Goal: Obtain resource: Download file/media

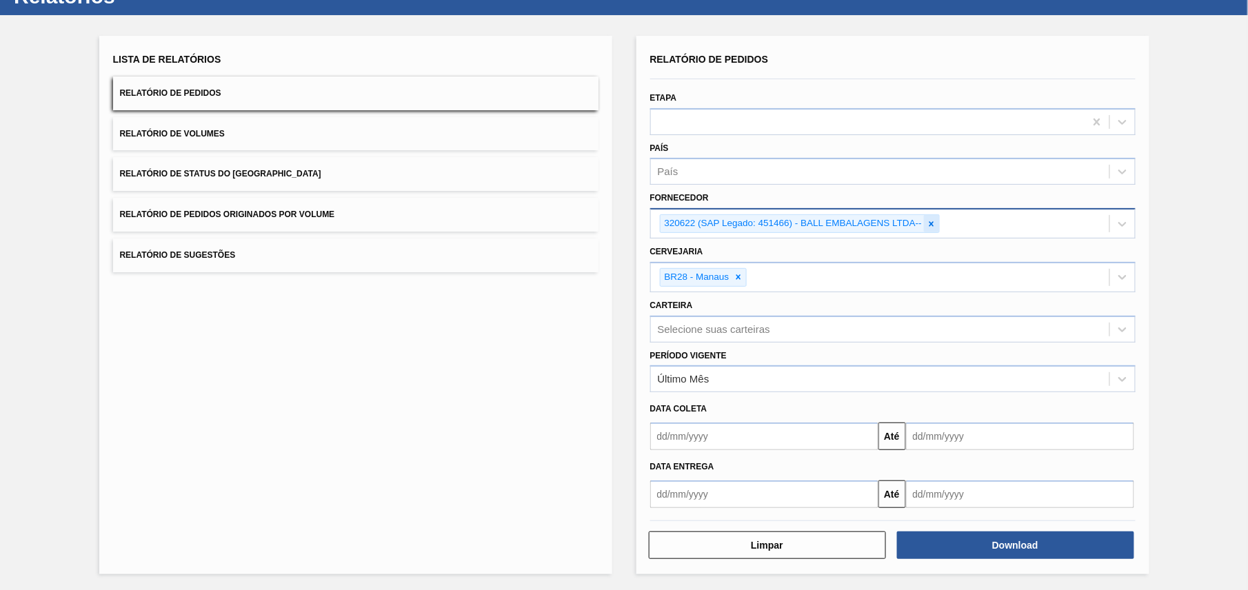
click at [927, 222] on icon at bounding box center [932, 224] width 10 height 10
paste input "320622"
type input "320622"
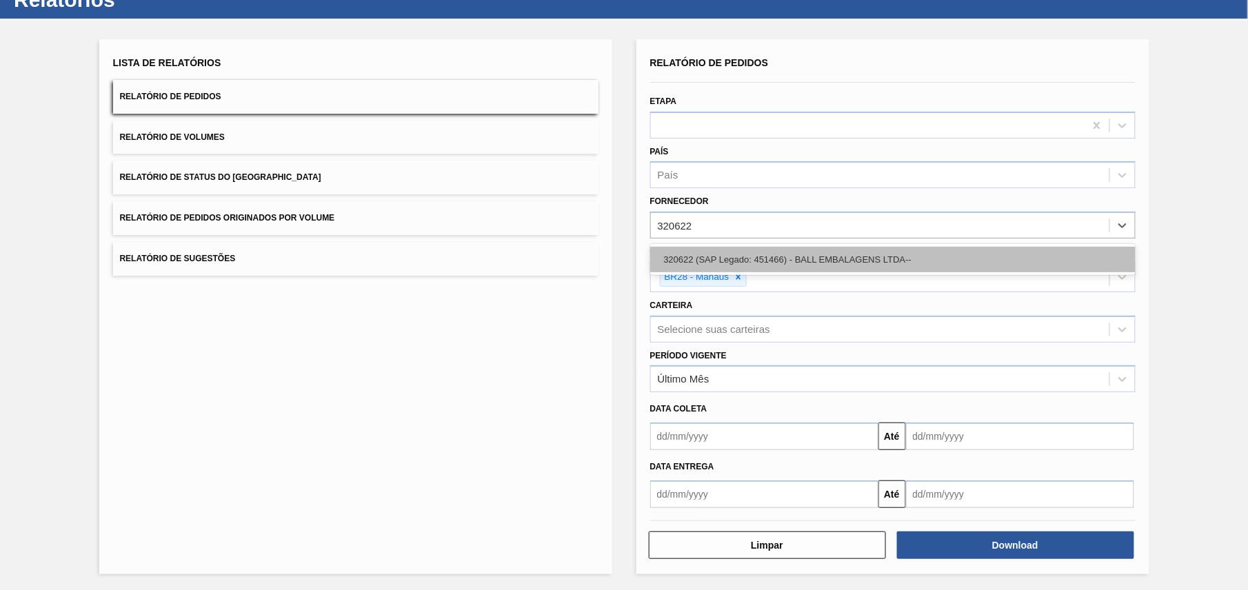
click at [760, 261] on div "320622 (SAP Legado: 451466) - BALL EMBALAGENS LTDA--" at bounding box center [893, 260] width 486 height 26
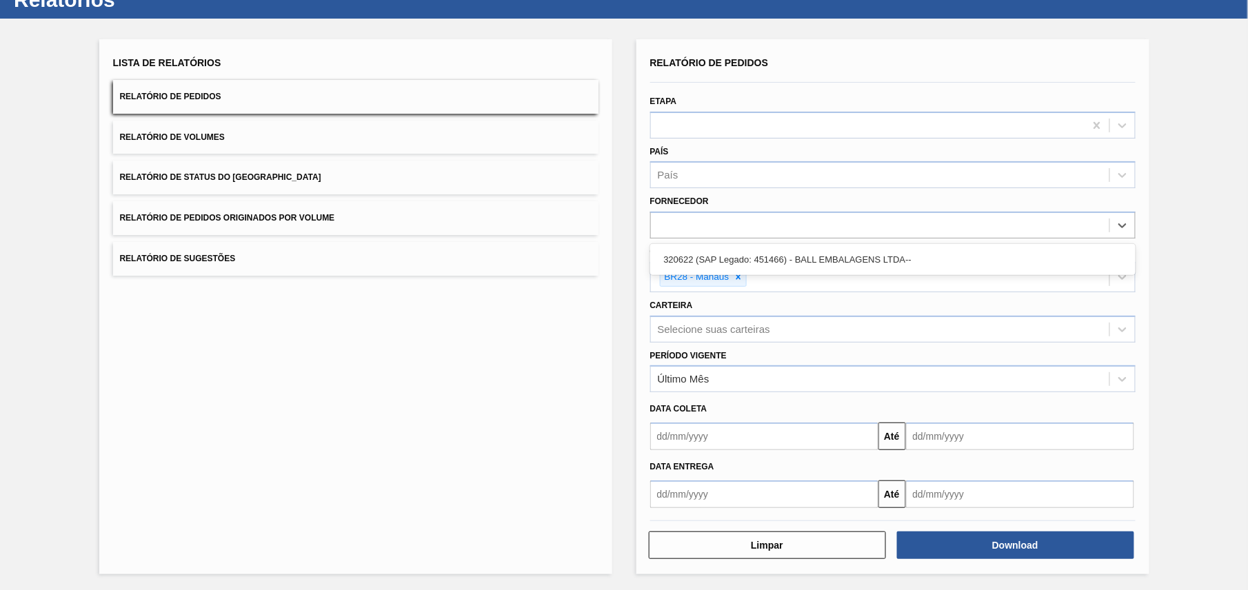
scroll to position [54, 0]
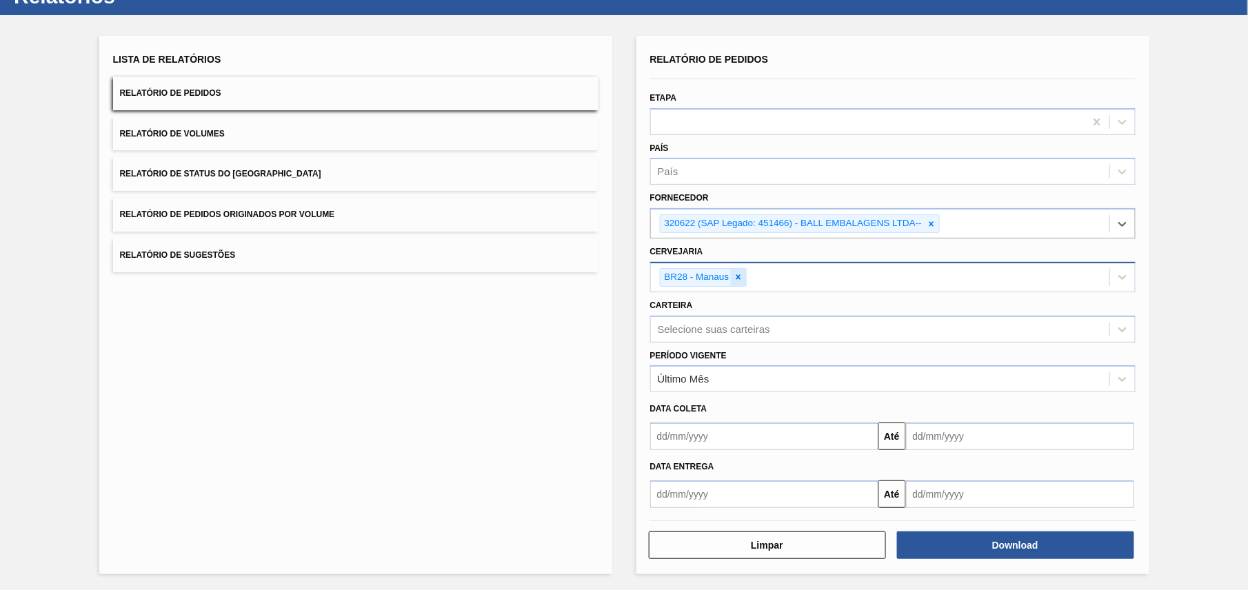
click at [741, 277] on icon at bounding box center [739, 277] width 10 height 10
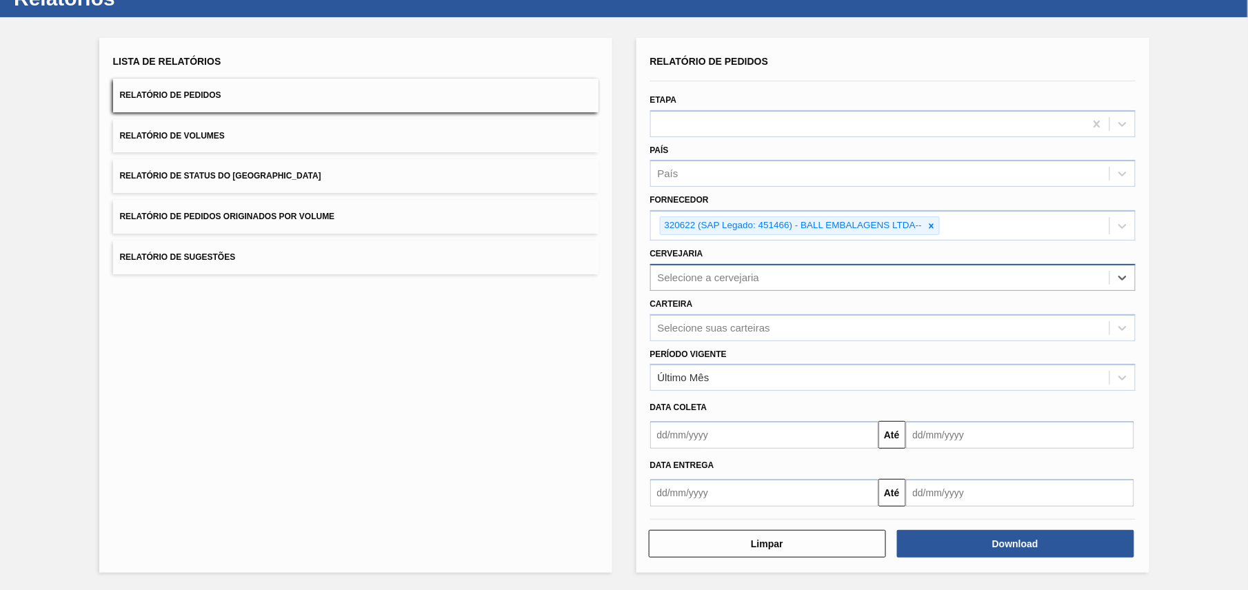
scroll to position [50, 0]
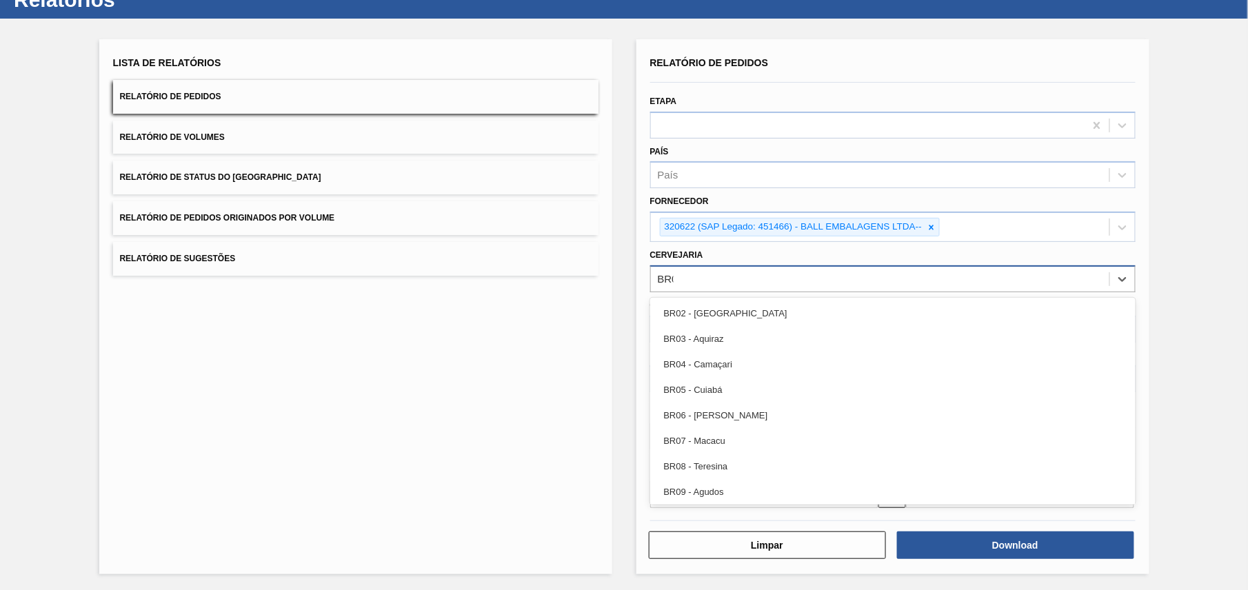
type input "BR02"
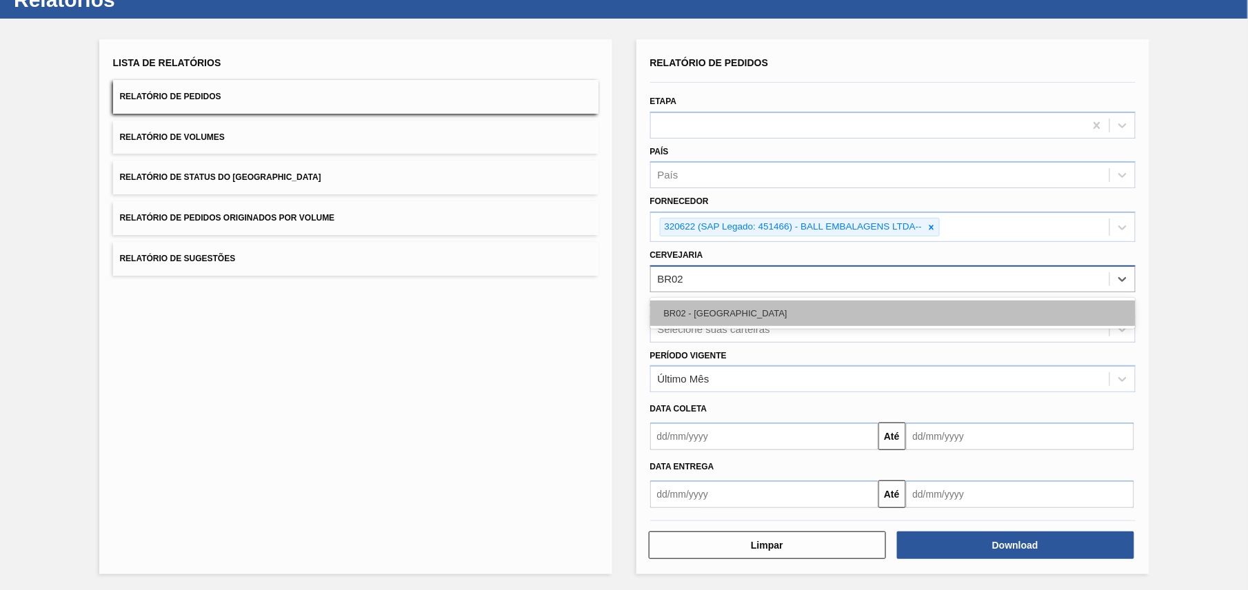
click at [750, 319] on div "BR02 - [GEOGRAPHIC_DATA]" at bounding box center [893, 314] width 486 height 26
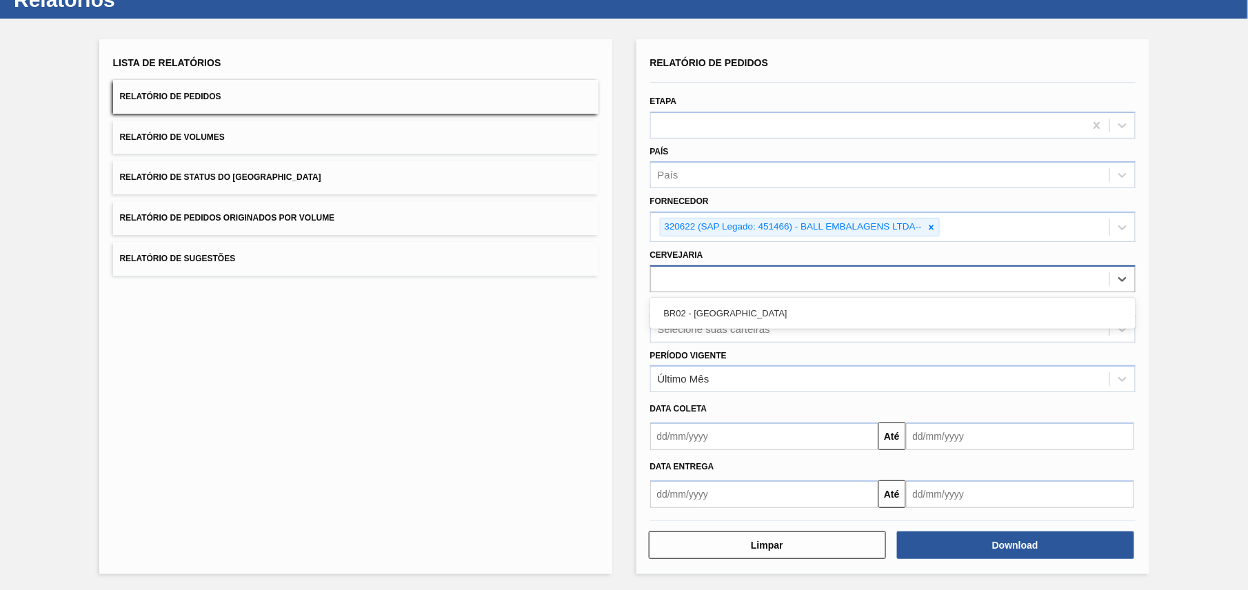
scroll to position [54, 0]
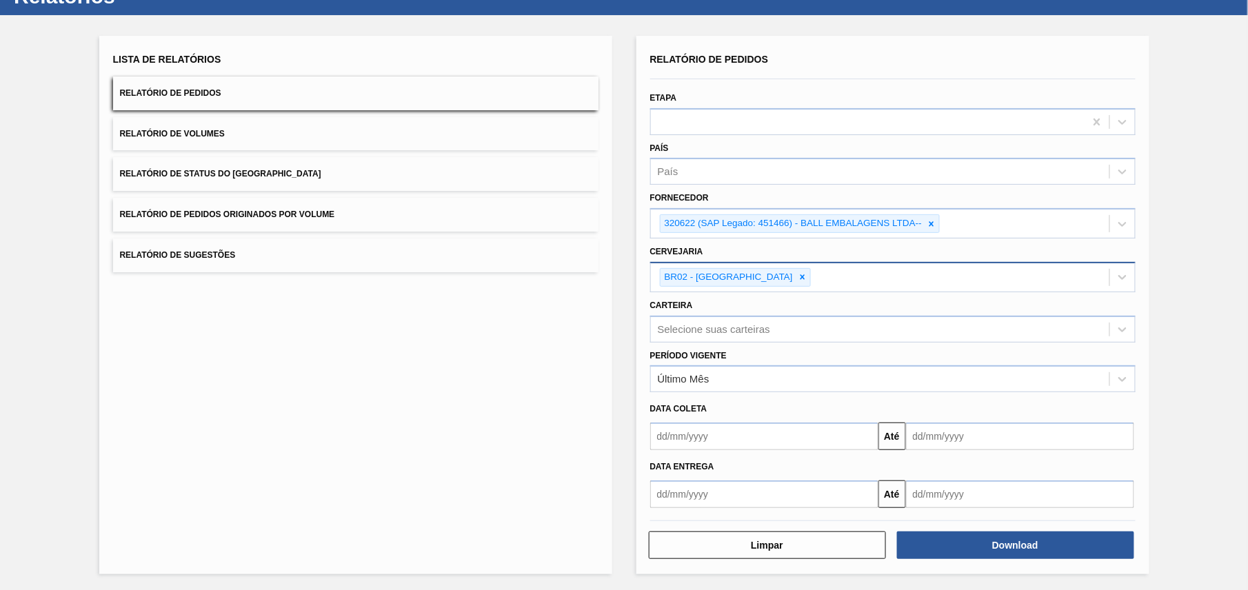
click at [1200, 339] on div "Lista de Relatórios Relatório de Pedidos Relatório de Volumes Relatório de Stat…" at bounding box center [624, 303] width 1248 height 577
click at [1040, 552] on button "Download" at bounding box center [1015, 546] width 237 height 28
click at [938, 227] on div at bounding box center [931, 223] width 15 height 17
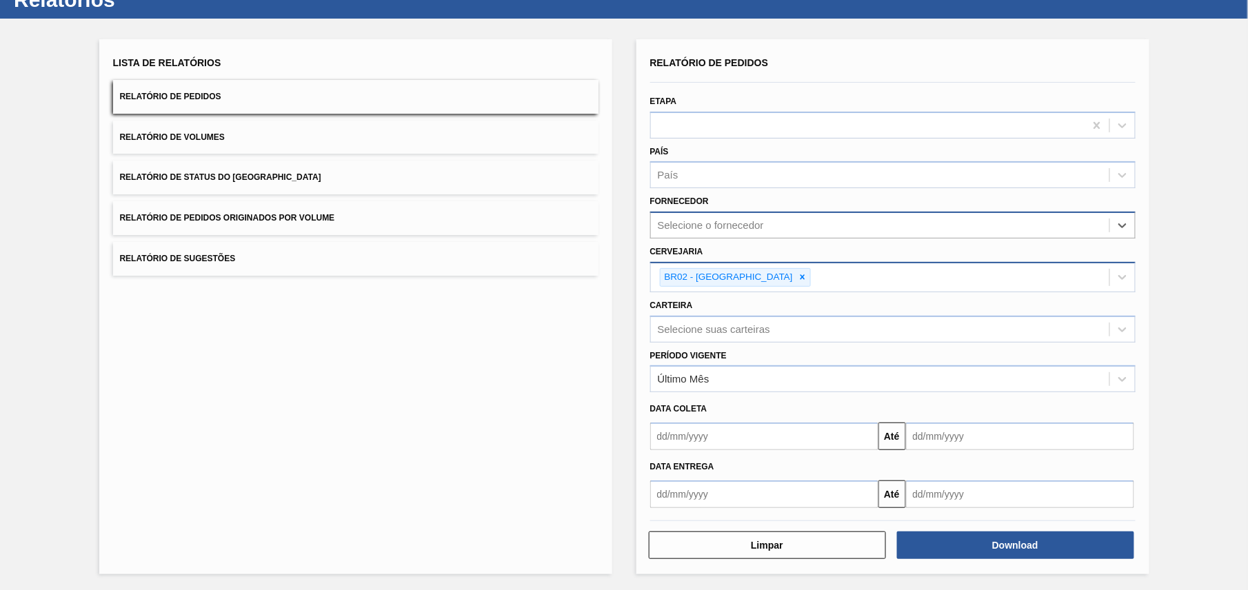
paste input "280389"
type input "280389"
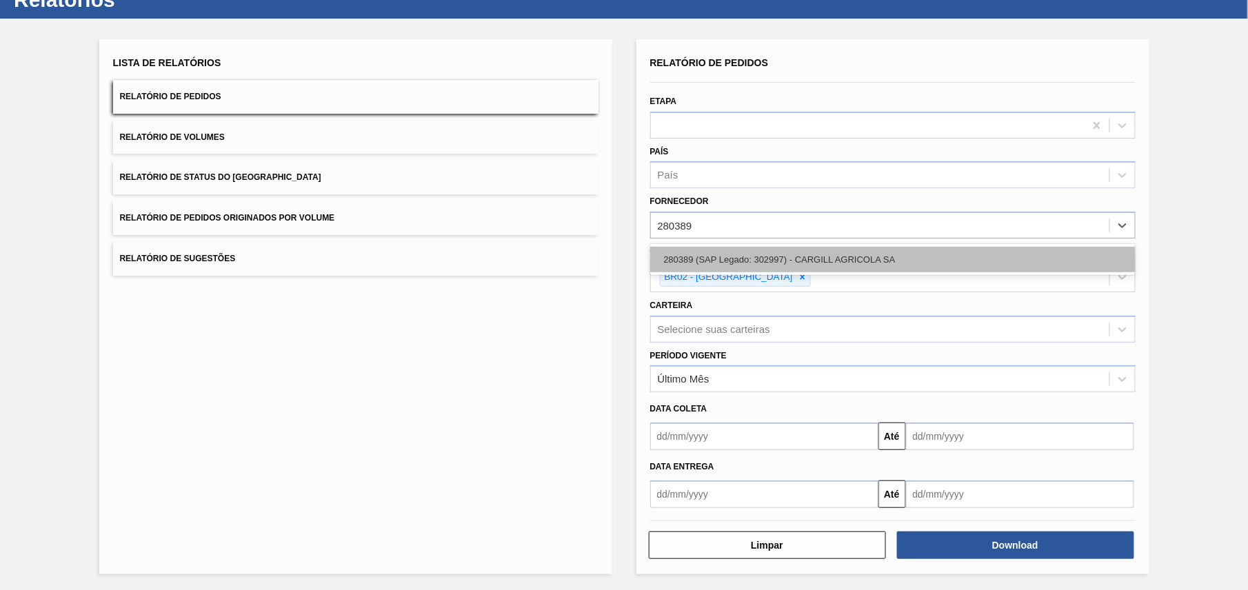
click at [739, 254] on div "280389 (SAP Legado: 302997) - CARGILL AGRICOLA SA" at bounding box center [893, 260] width 486 height 26
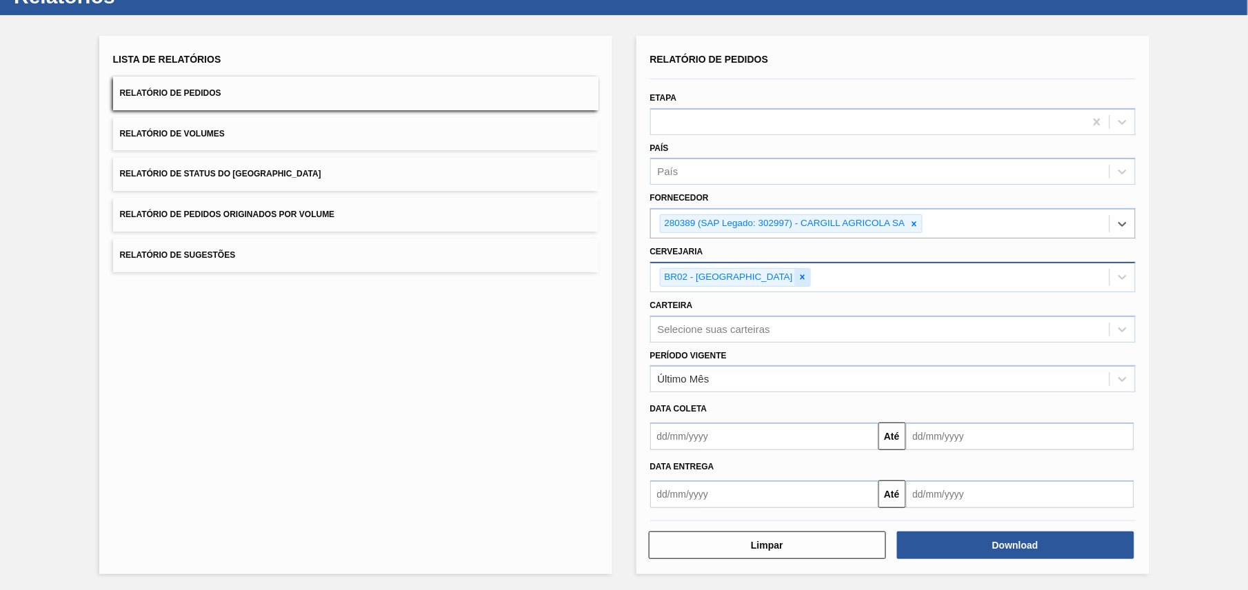
click at [795, 280] on div at bounding box center [802, 277] width 15 height 17
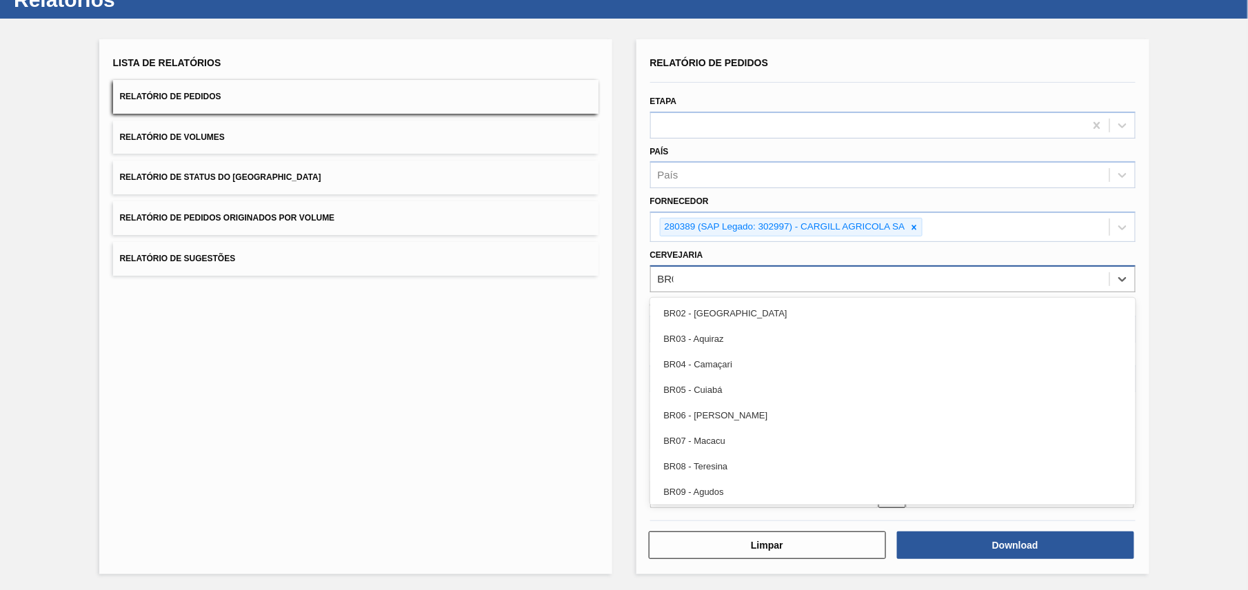
type input "BR05"
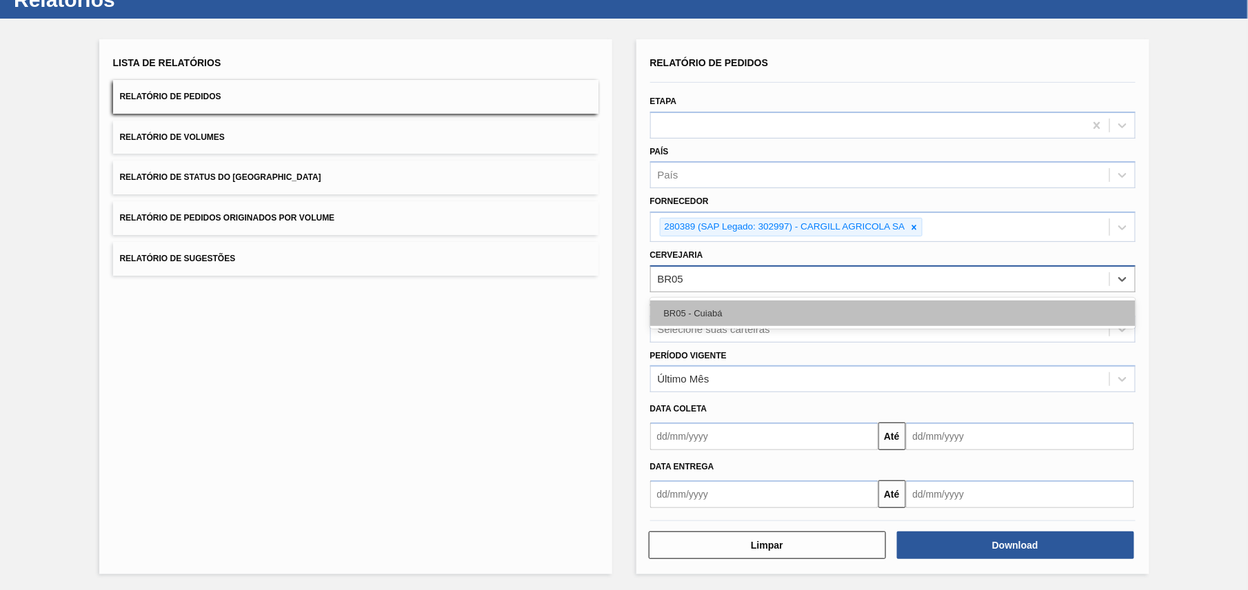
click at [744, 312] on div "BR05 - Cuiabá" at bounding box center [893, 314] width 486 height 26
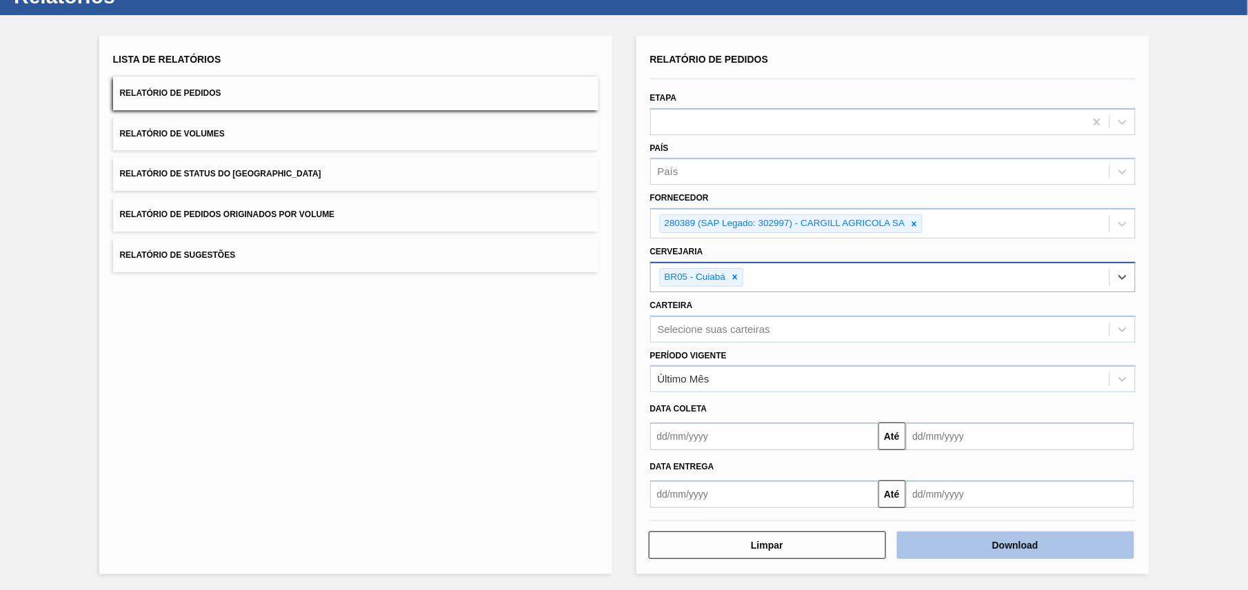
click at [1002, 558] on button "Download" at bounding box center [1015, 546] width 237 height 28
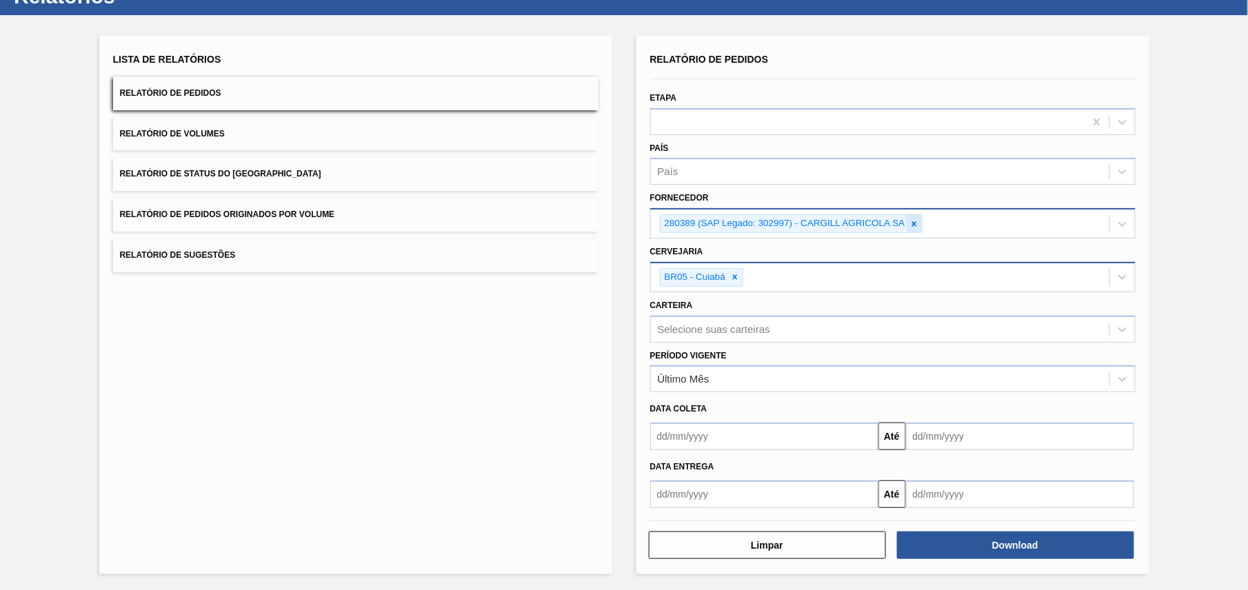
click at [911, 225] on icon at bounding box center [915, 224] width 10 height 10
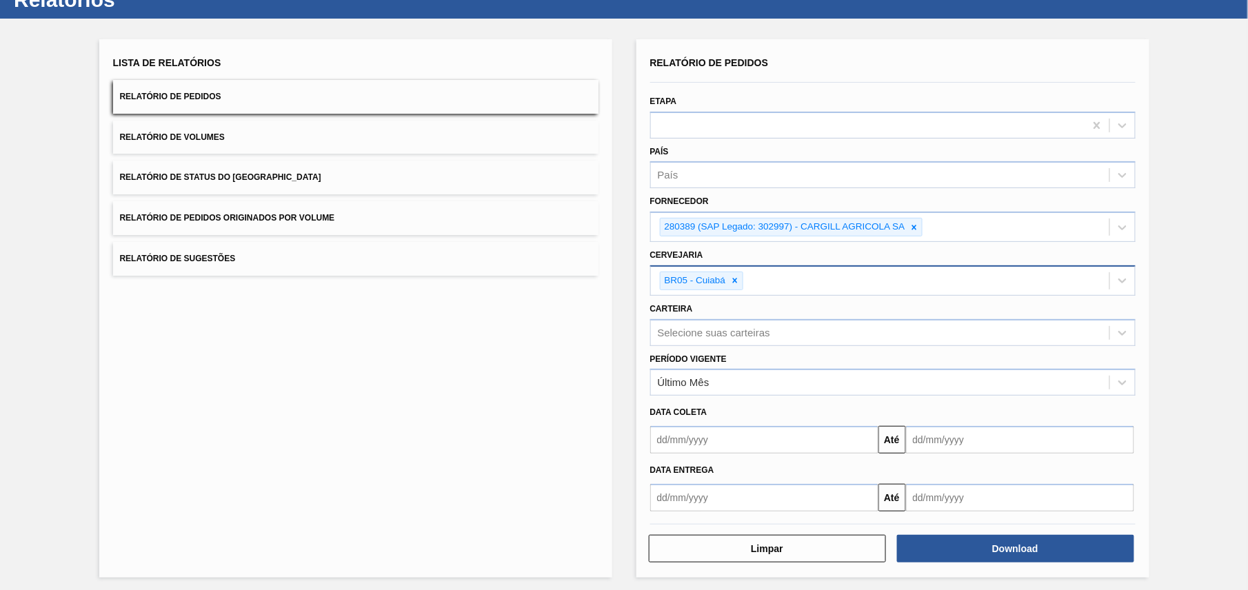
paste input "320622"
type input "320622"
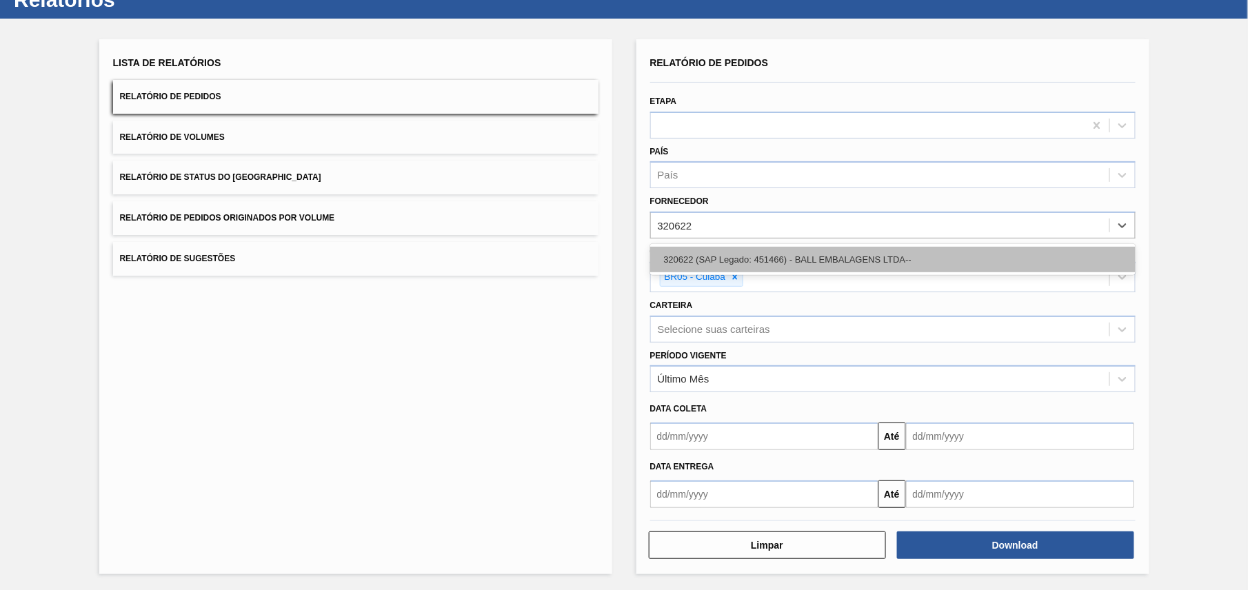
click at [811, 255] on div "320622 (SAP Legado: 451466) - BALL EMBALAGENS LTDA--" at bounding box center [893, 260] width 486 height 26
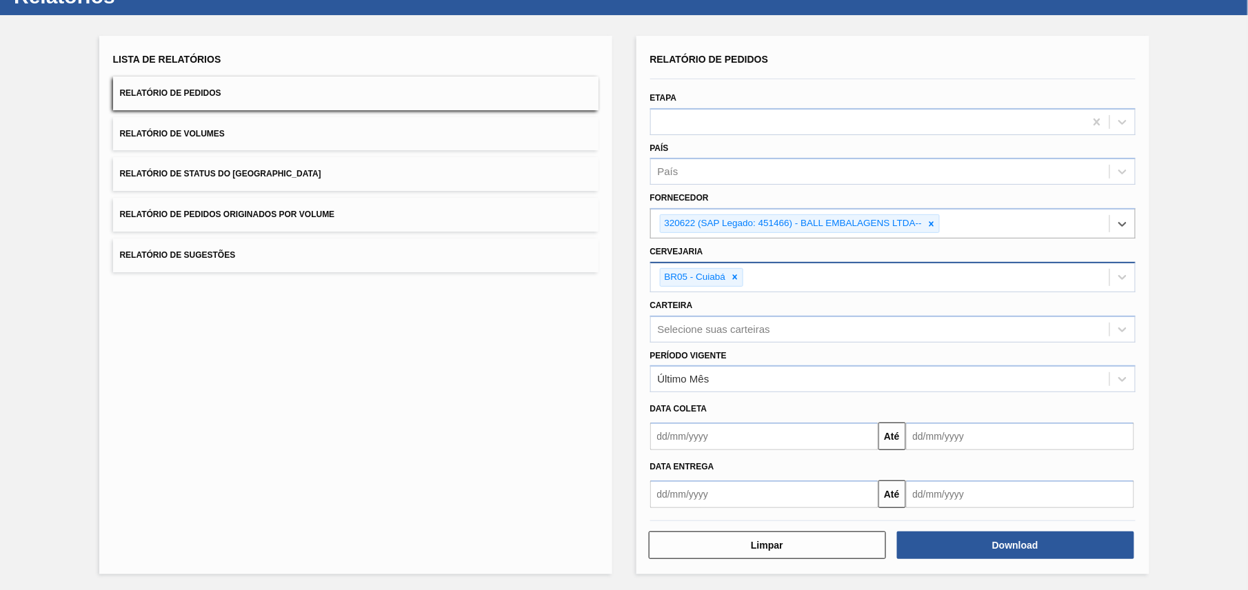
click at [528, 326] on div "Lista de Relatórios Relatório de Pedidos Relatório de Volumes Relatório de Stat…" at bounding box center [355, 305] width 513 height 539
click at [744, 279] on div "BR05 - Cuiabá" at bounding box center [880, 277] width 459 height 28
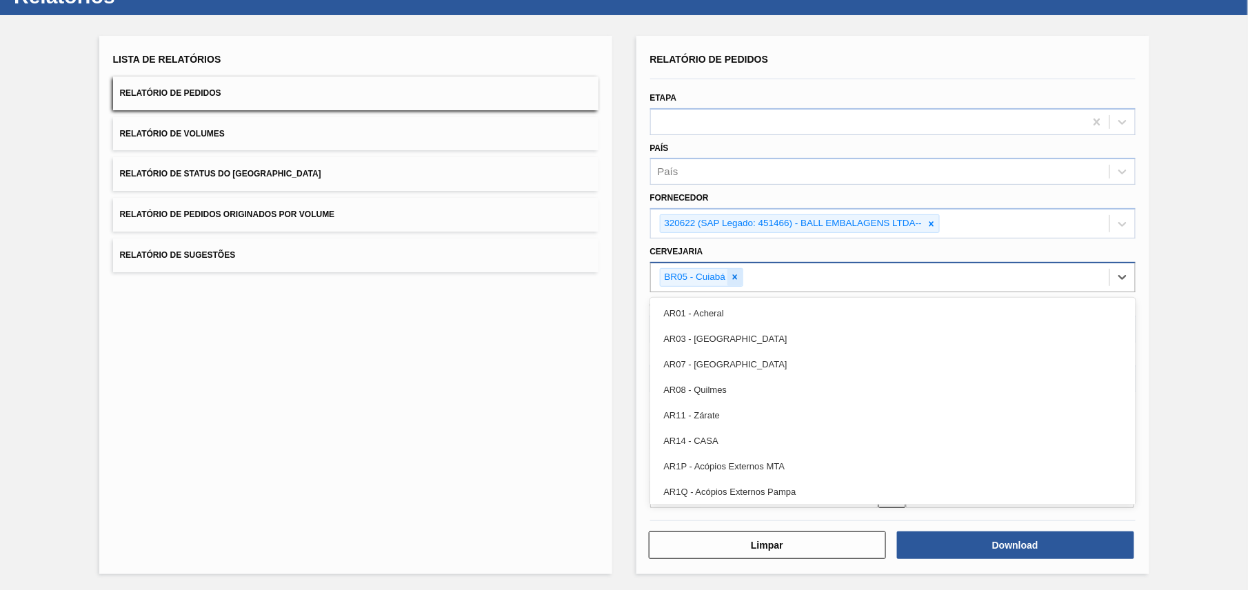
click at [737, 277] on icon at bounding box center [735, 277] width 5 height 5
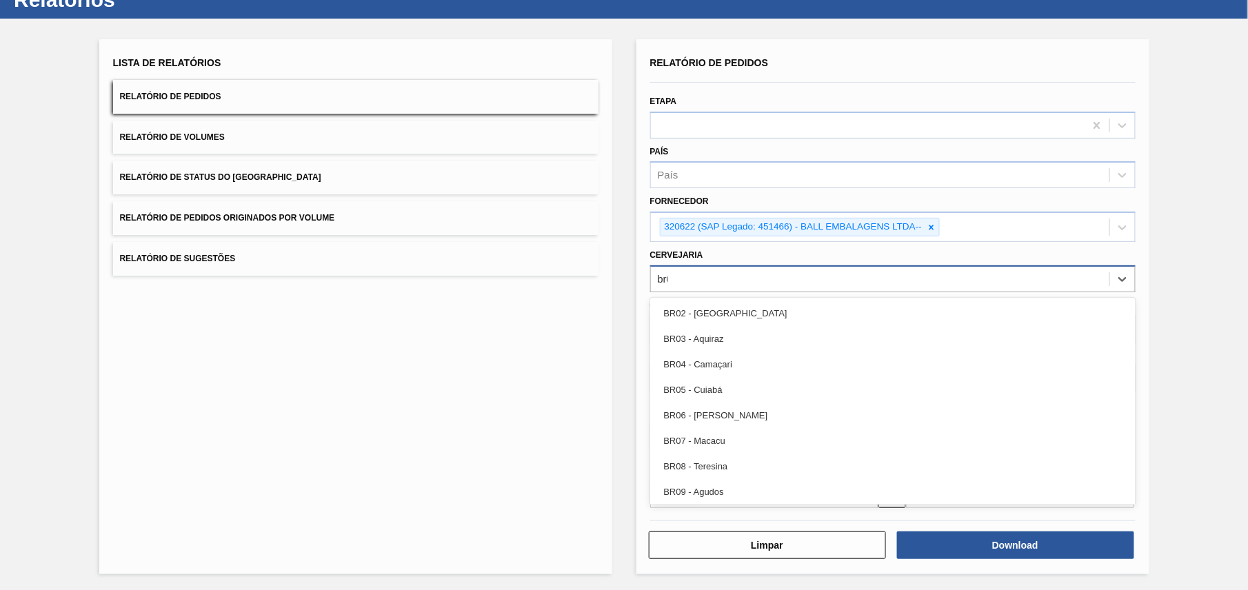
type input "br02"
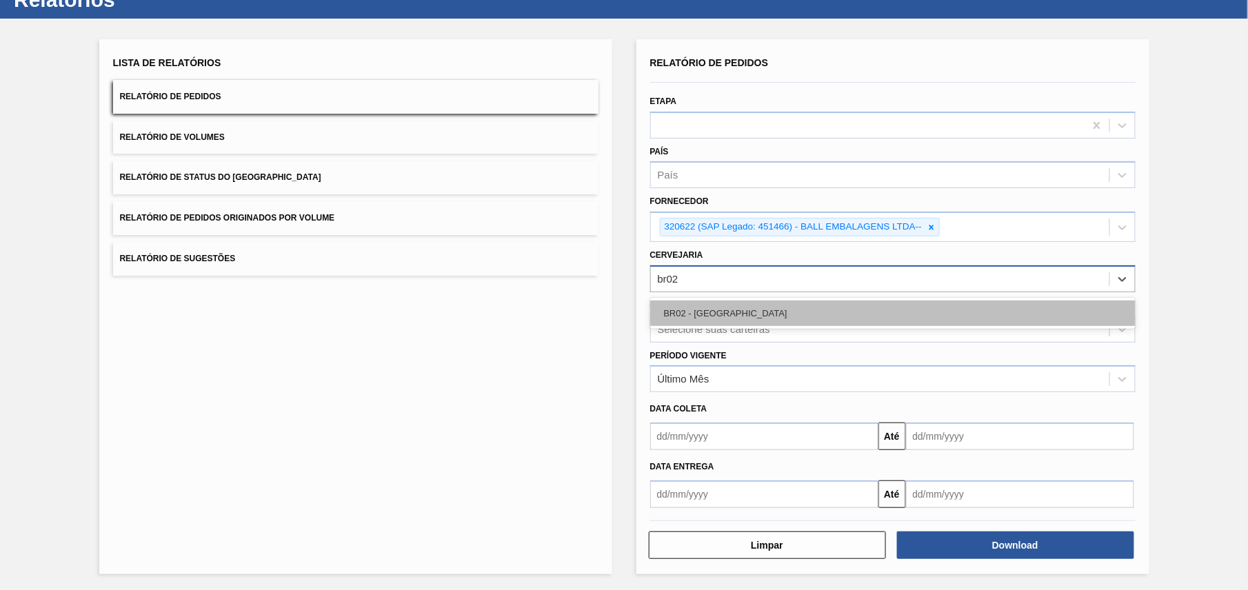
click at [1005, 321] on div "BR02 - [GEOGRAPHIC_DATA]" at bounding box center [893, 314] width 486 height 26
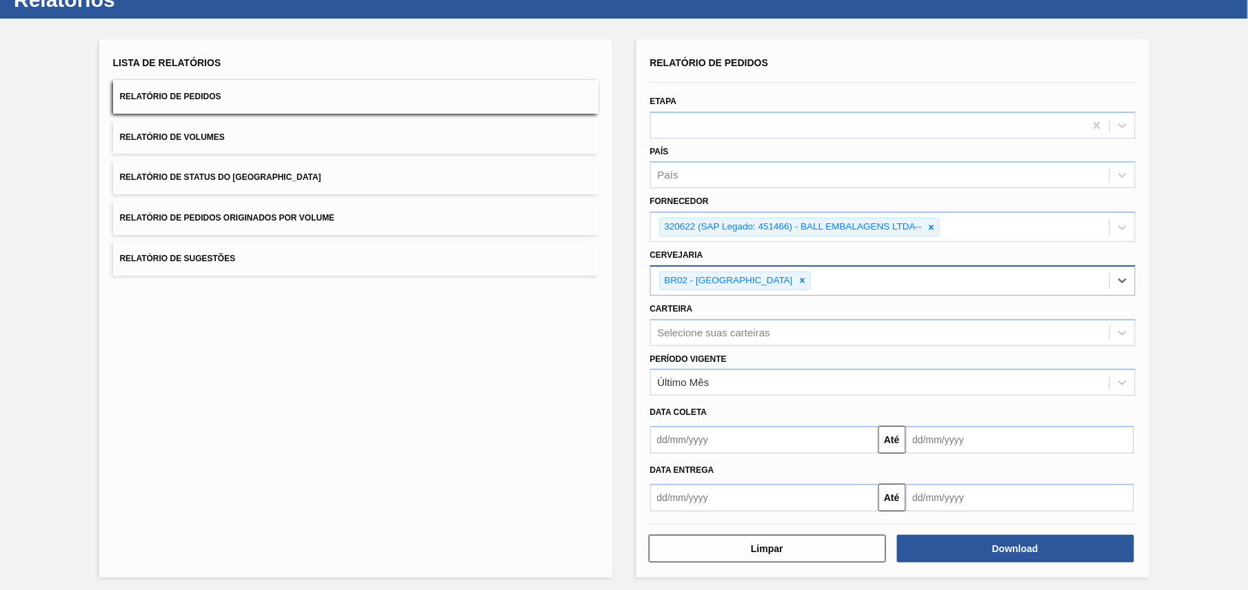
scroll to position [54, 0]
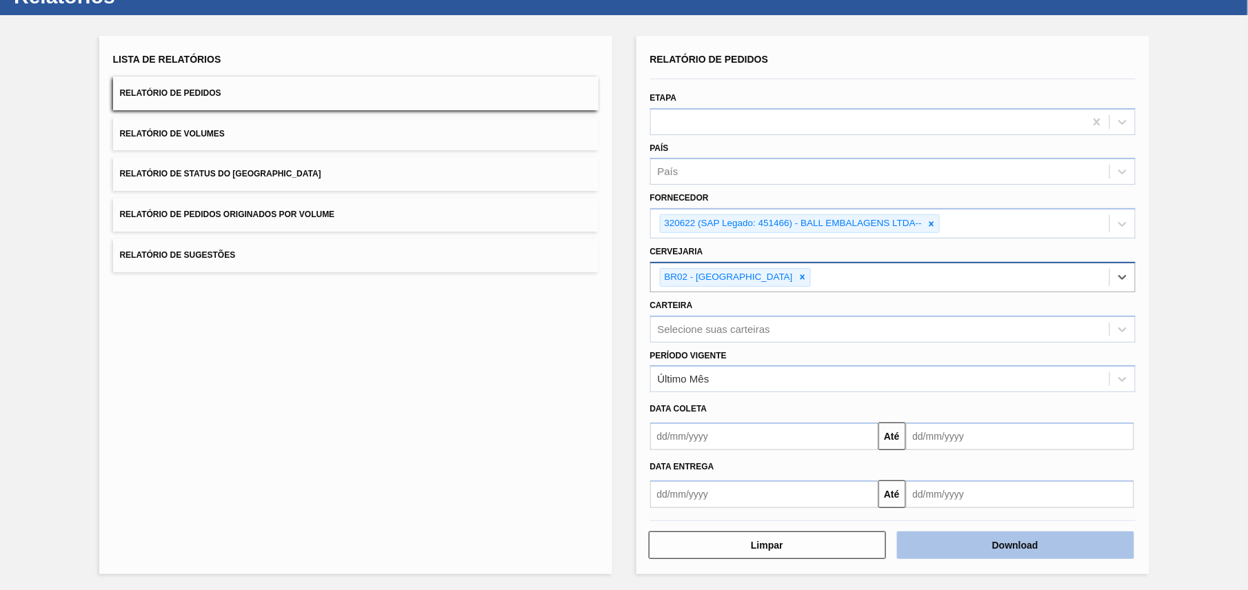
click at [1010, 548] on button "Download" at bounding box center [1015, 546] width 237 height 28
